Goal: Communication & Community: Ask a question

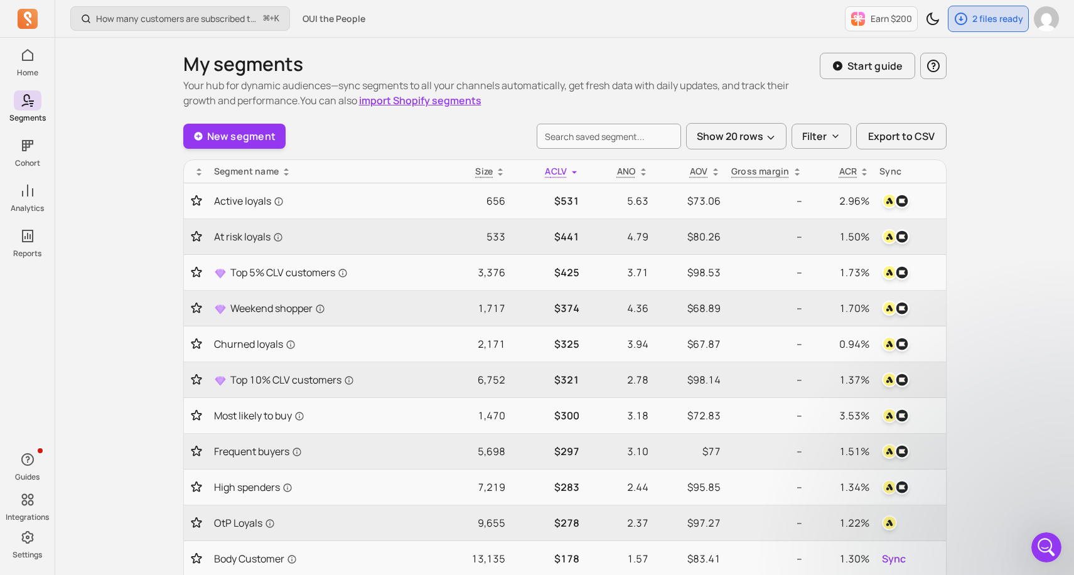
click at [1050, 554] on icon "Open Intercom Messenger" at bounding box center [1046, 547] width 21 height 21
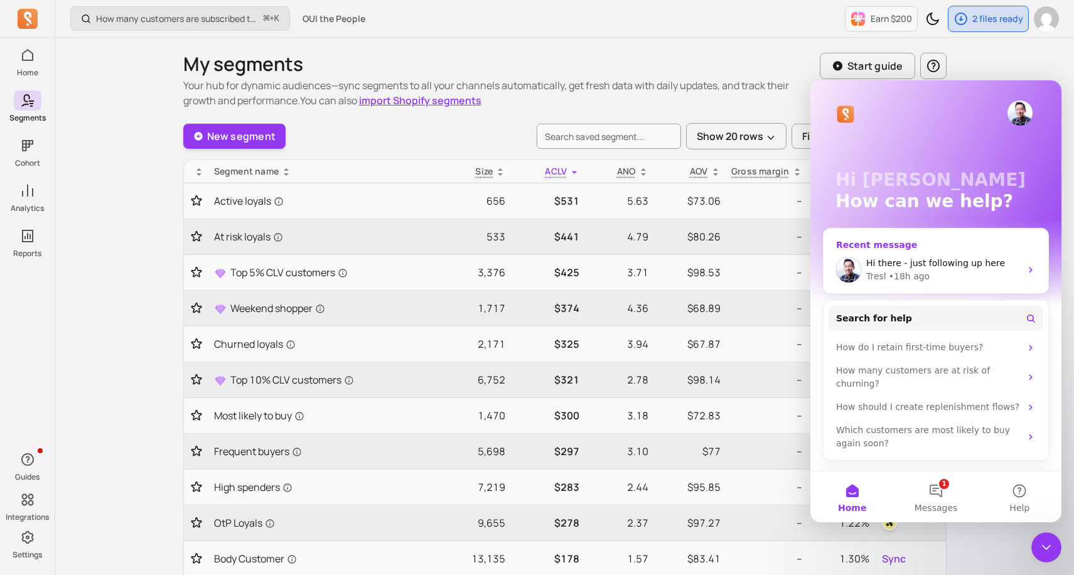
click at [965, 281] on div "Tresl • 18h ago" at bounding box center [943, 276] width 154 height 13
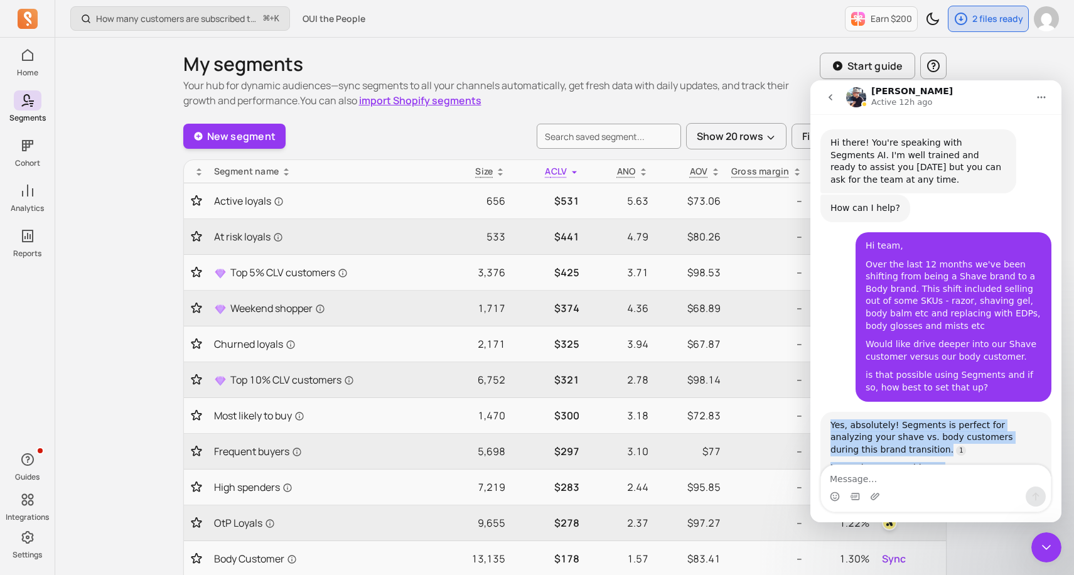
scroll to position [787, 0]
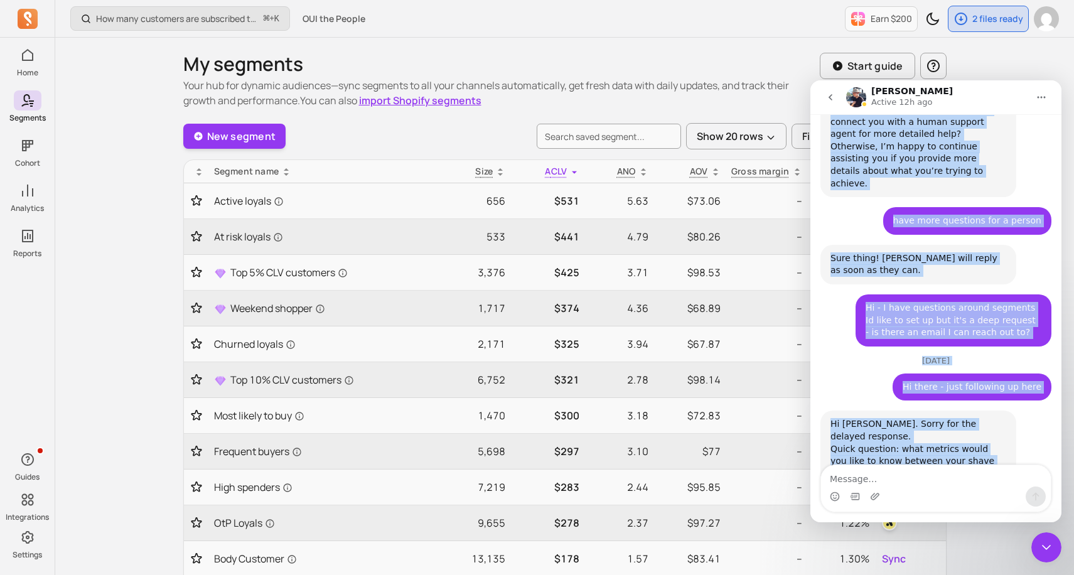
drag, startPoint x: 951, startPoint y: 409, endPoint x: 951, endPoint y: 524, distance: 115.5
click html "[PERSON_NAME] Active 12h ago Hi there! You're speaking with Segments AI. I'm we…"
click at [936, 480] on textarea "Message…" at bounding box center [936, 475] width 230 height 21
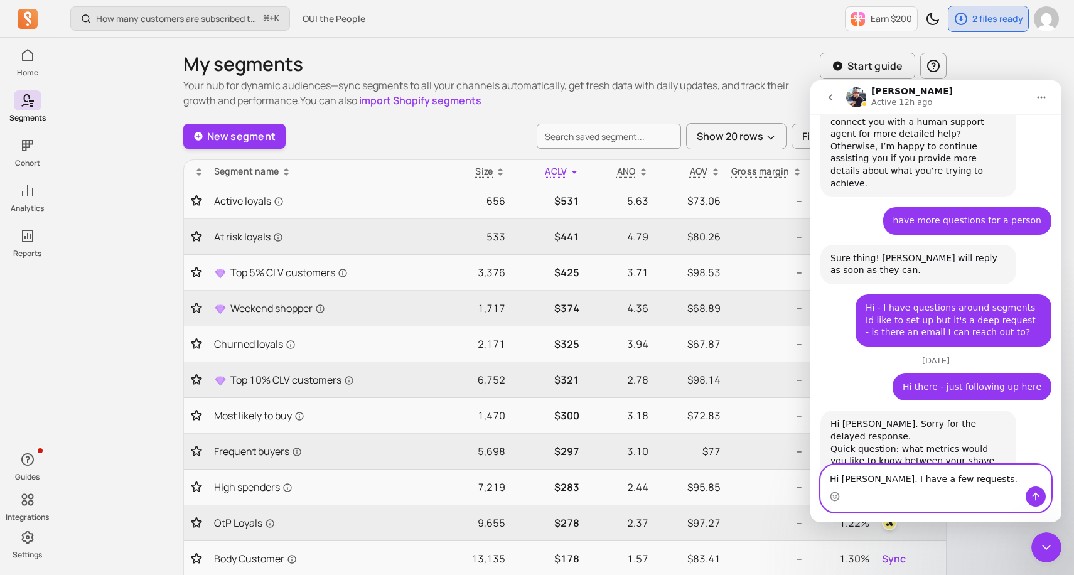
type textarea "Hi [PERSON_NAME]. I have a few requests."
click at [1031, 491] on icon "Send a message…" at bounding box center [1036, 496] width 10 height 10
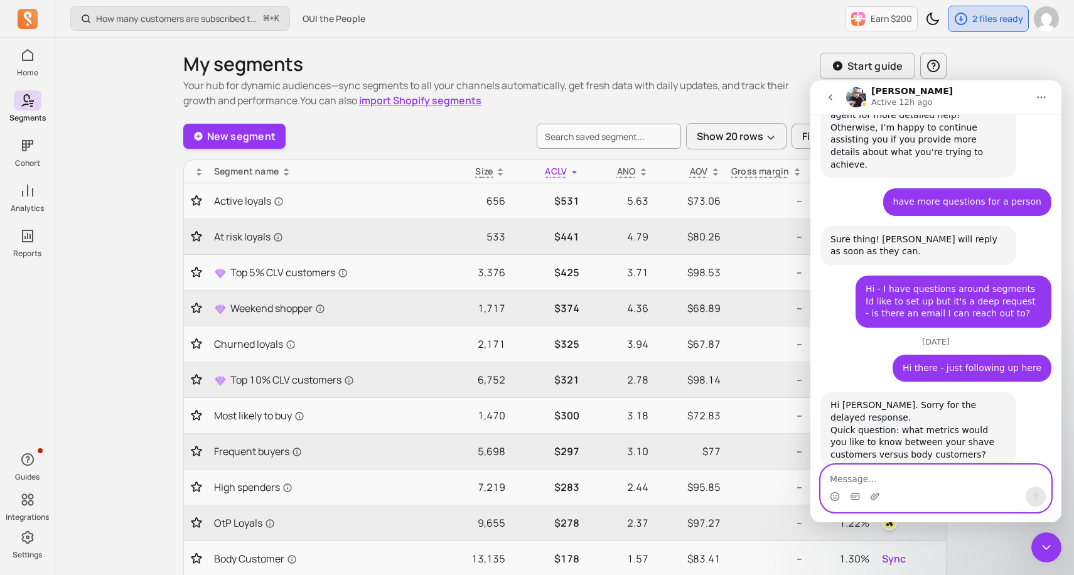
scroll to position [841, 0]
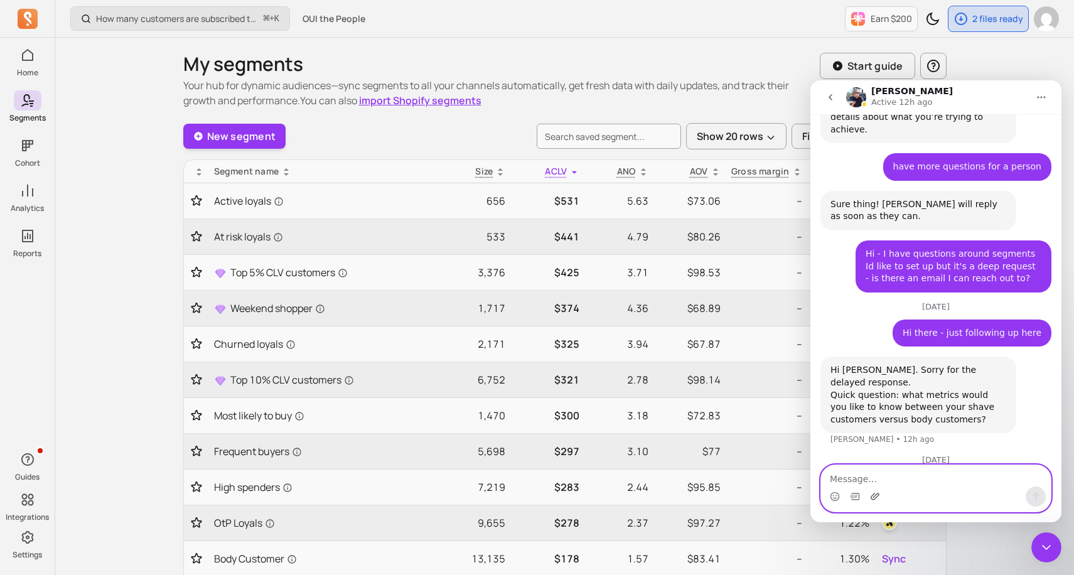
click at [878, 494] on icon "Upload attachment" at bounding box center [875, 496] width 9 height 7
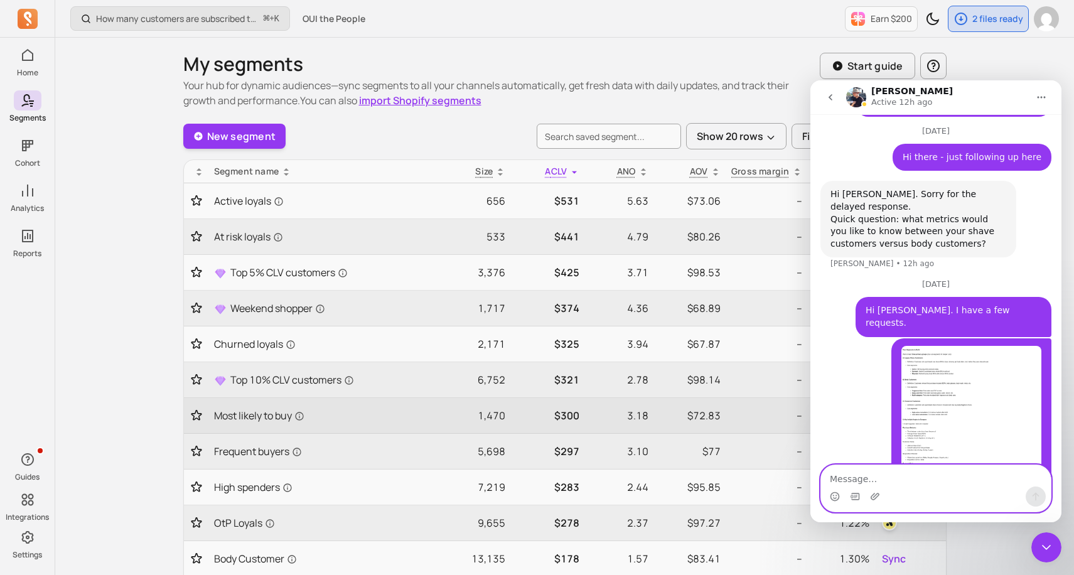
scroll to position [1025, 0]
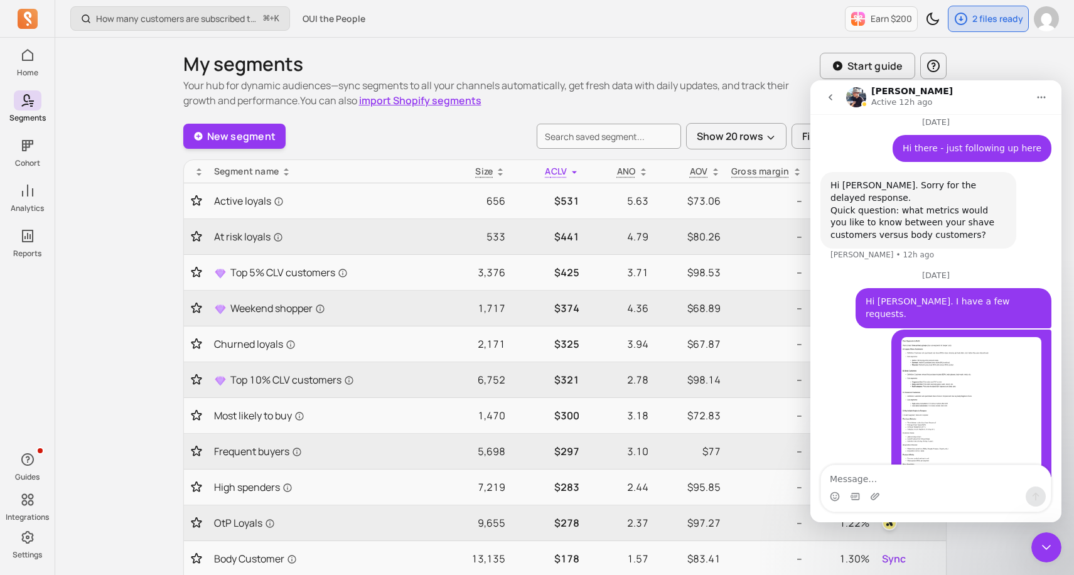
click at [970, 375] on img "Shane says…" at bounding box center [971, 421] width 140 height 168
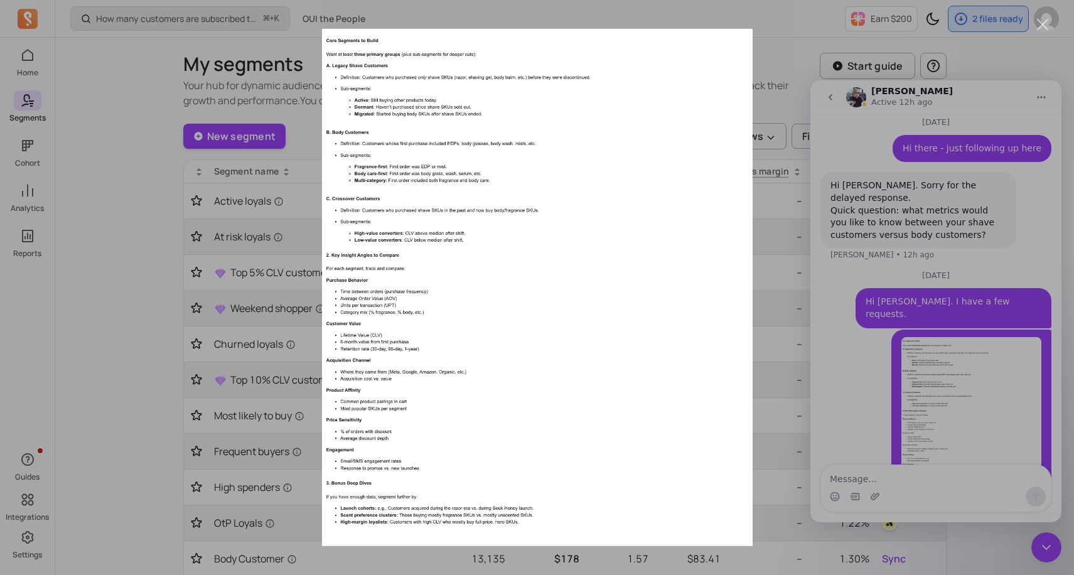
scroll to position [0, 0]
click at [1041, 23] on div "Close" at bounding box center [1043, 25] width 12 height 12
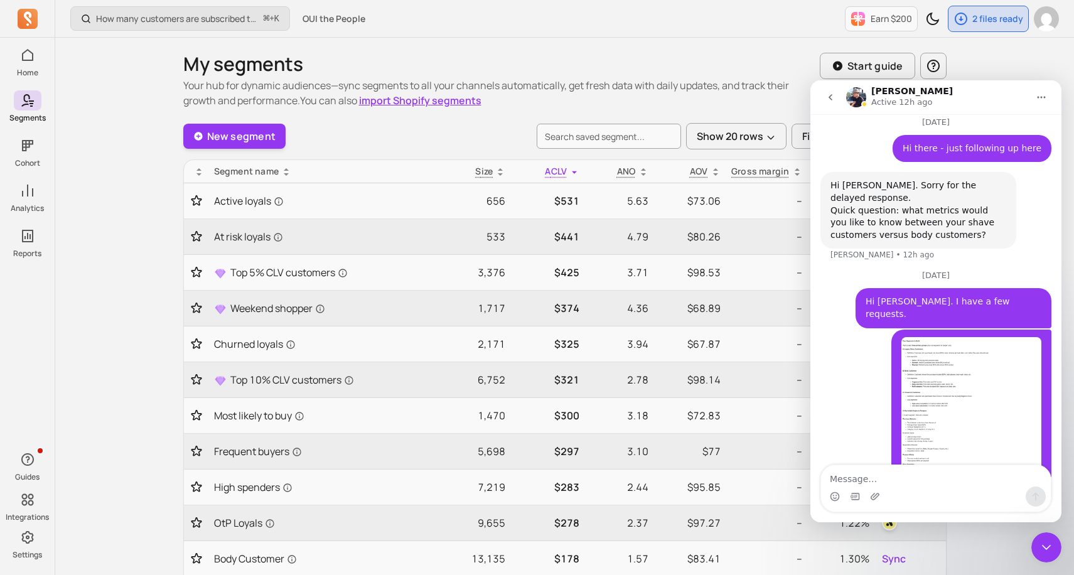
click at [950, 337] on img "Shane says…" at bounding box center [971, 421] width 140 height 168
click at [950, 330] on div "Intercom messenger" at bounding box center [537, 287] width 1074 height 575
click at [950, 337] on img "Shane says…" at bounding box center [971, 421] width 140 height 168
click at [950, 330] on div "Intercom messenger" at bounding box center [537, 287] width 1074 height 575
click at [952, 337] on img "Shane says…" at bounding box center [971, 421] width 140 height 168
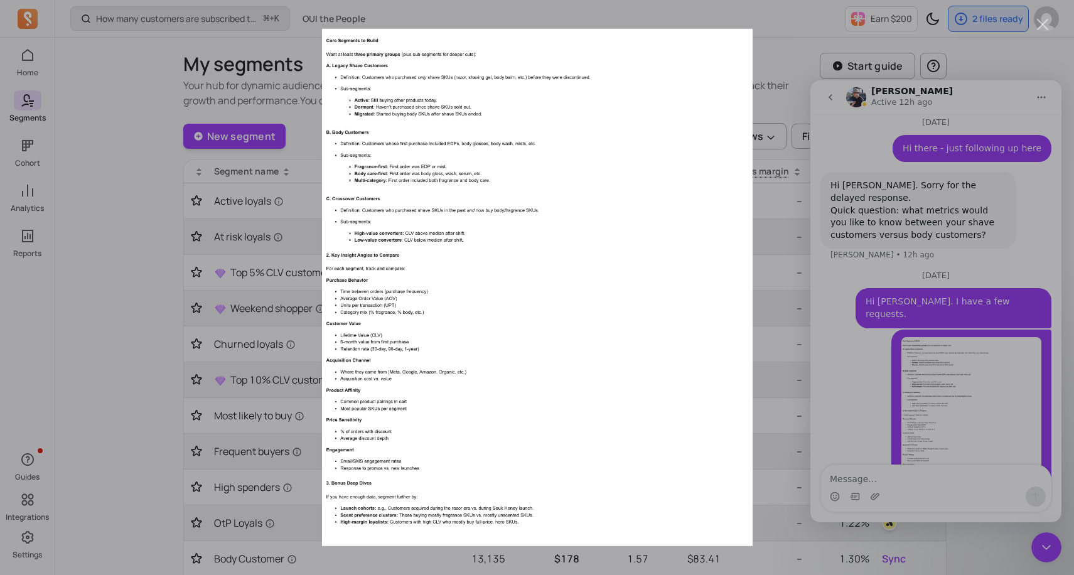
click at [1041, 19] on div "Close" at bounding box center [1043, 25] width 12 height 12
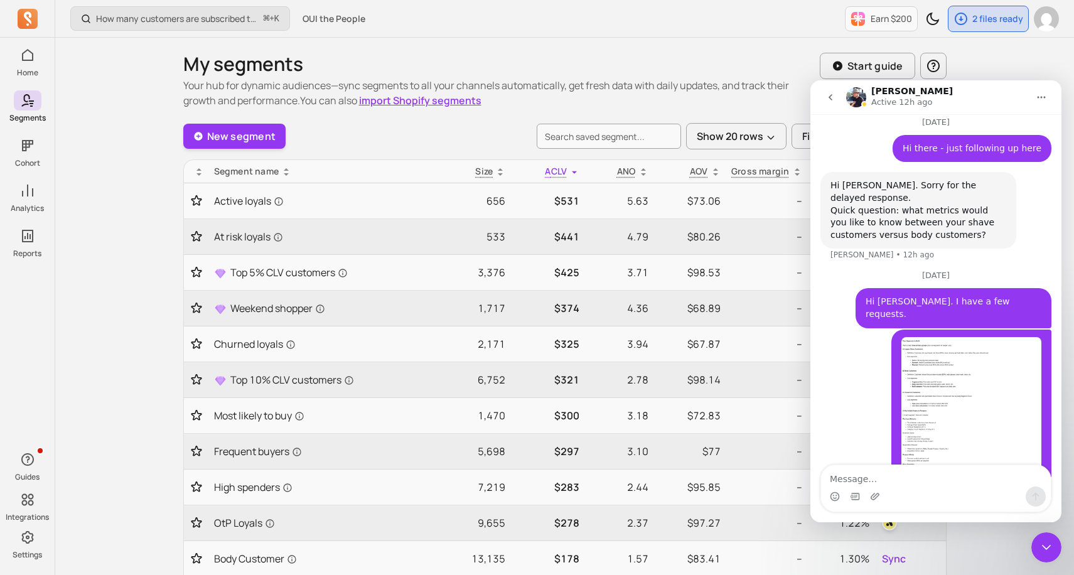
click at [758, 58] on h1 "My segments" at bounding box center [501, 64] width 637 height 23
click at [1041, 546] on icon "Close Intercom Messenger" at bounding box center [1046, 547] width 15 height 15
